Goal: Task Accomplishment & Management: Manage account settings

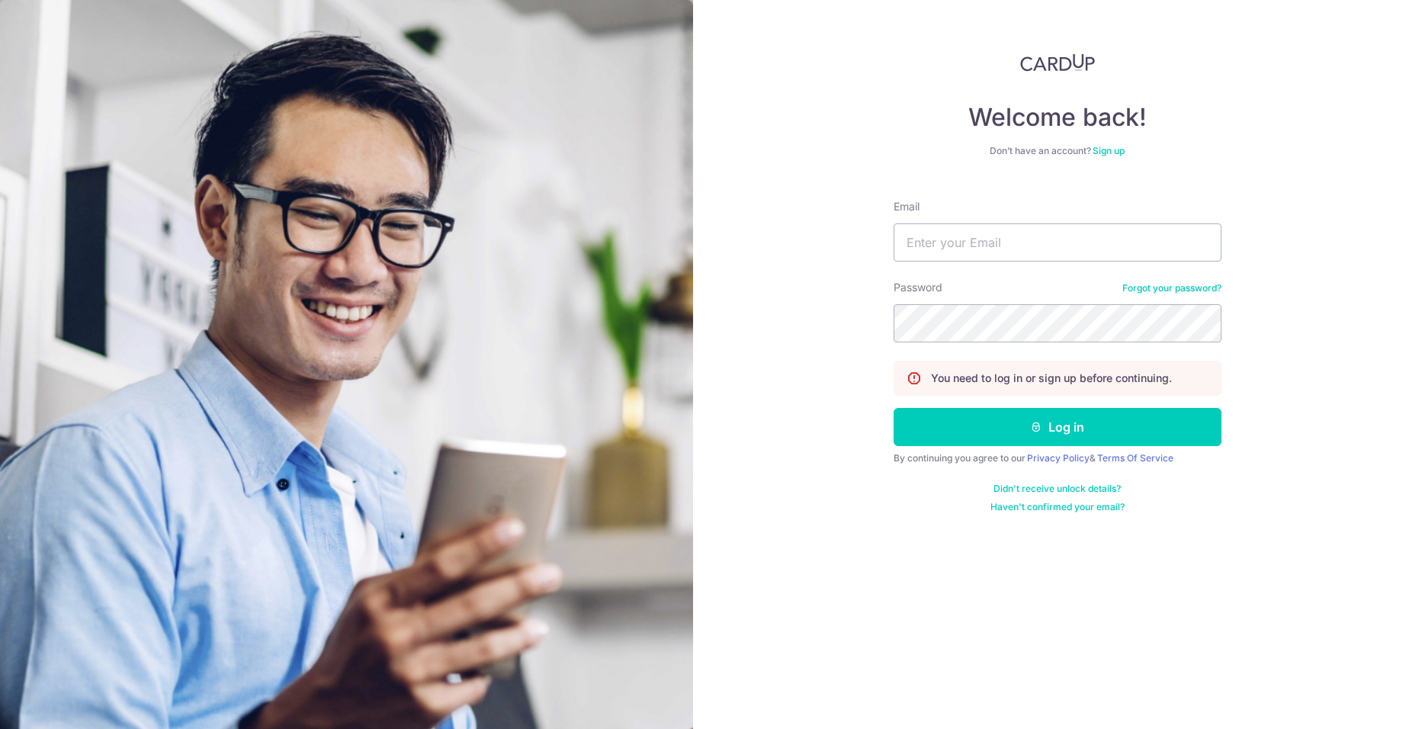
type input "[EMAIL_ADDRESS][PERSON_NAME][DOMAIN_NAME]"
click at [893, 408] on button "Log in" at bounding box center [1057, 427] width 328 height 38
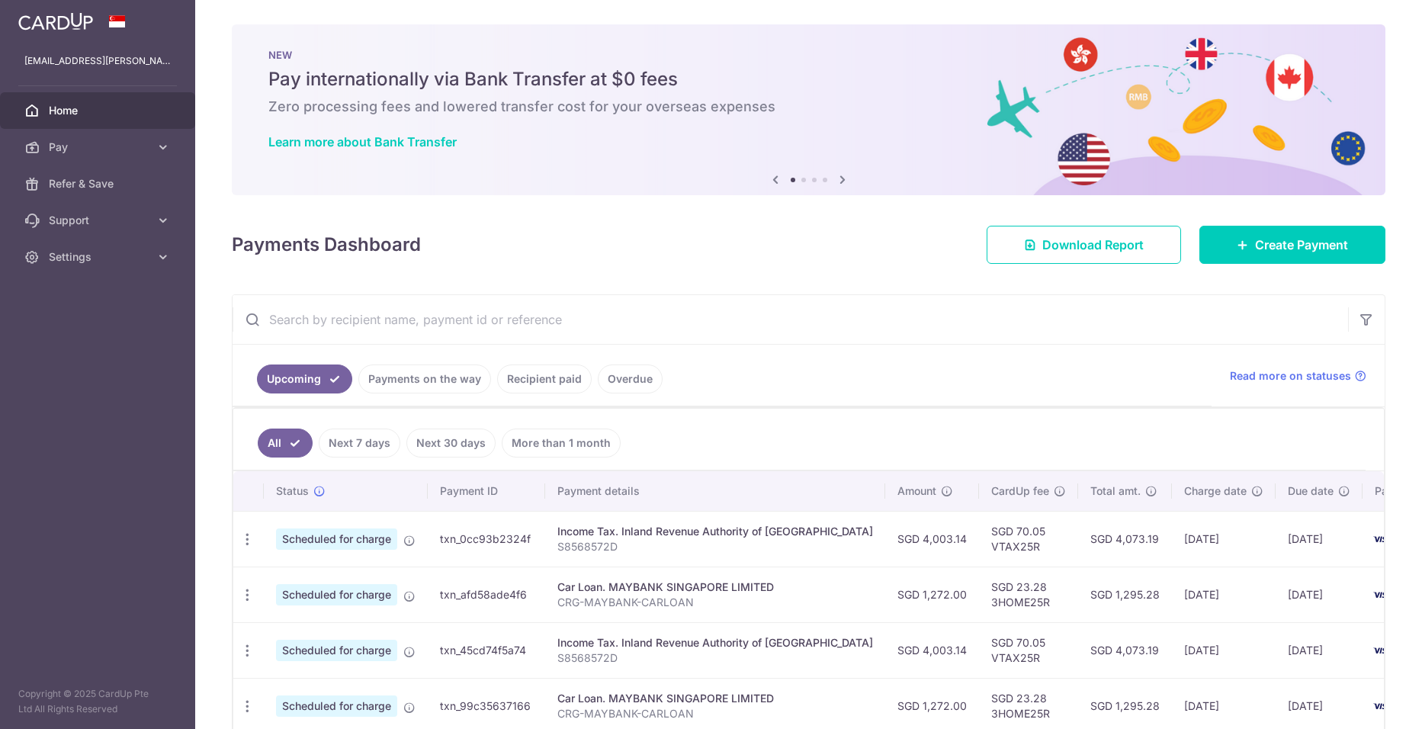
click at [563, 374] on link "Recipient paid" at bounding box center [544, 378] width 95 height 29
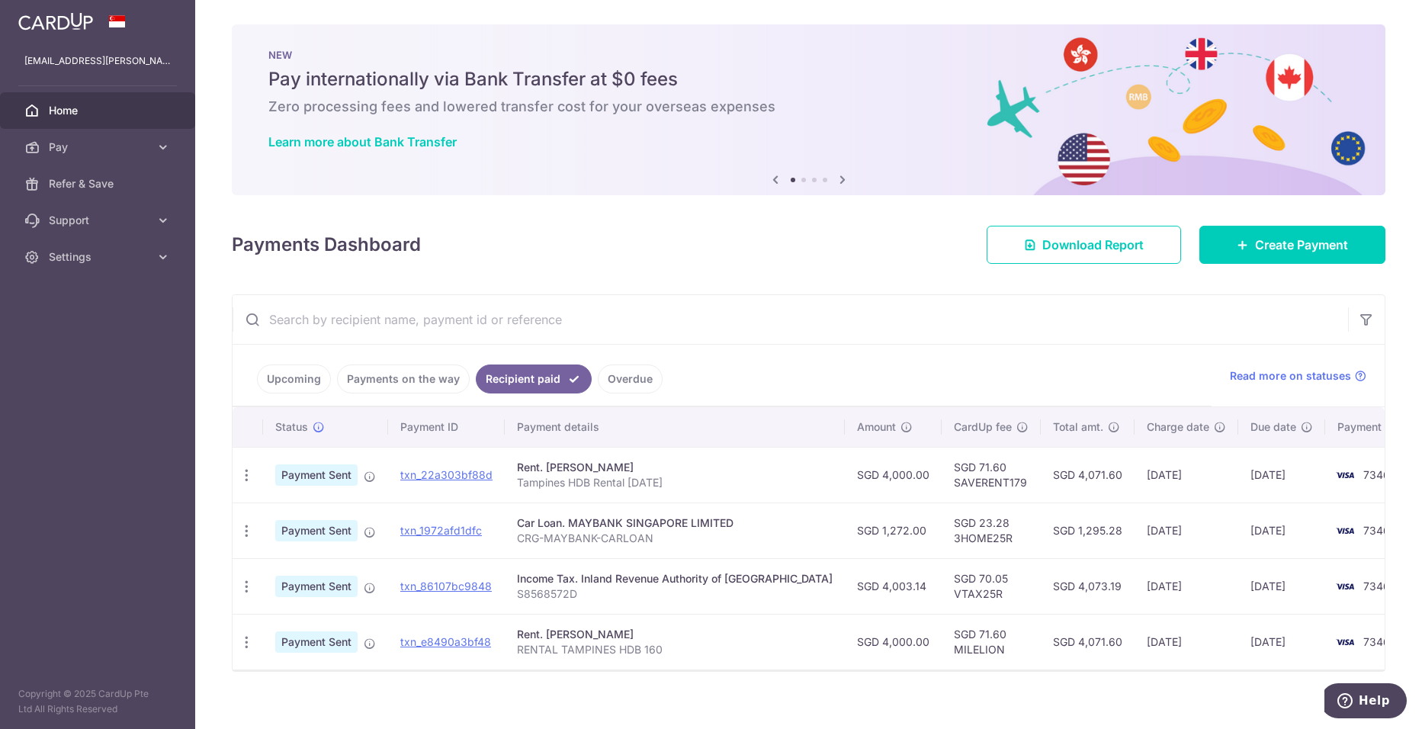
scroll to position [14, 0]
